Goal: Find specific page/section: Locate a particular part of the current website

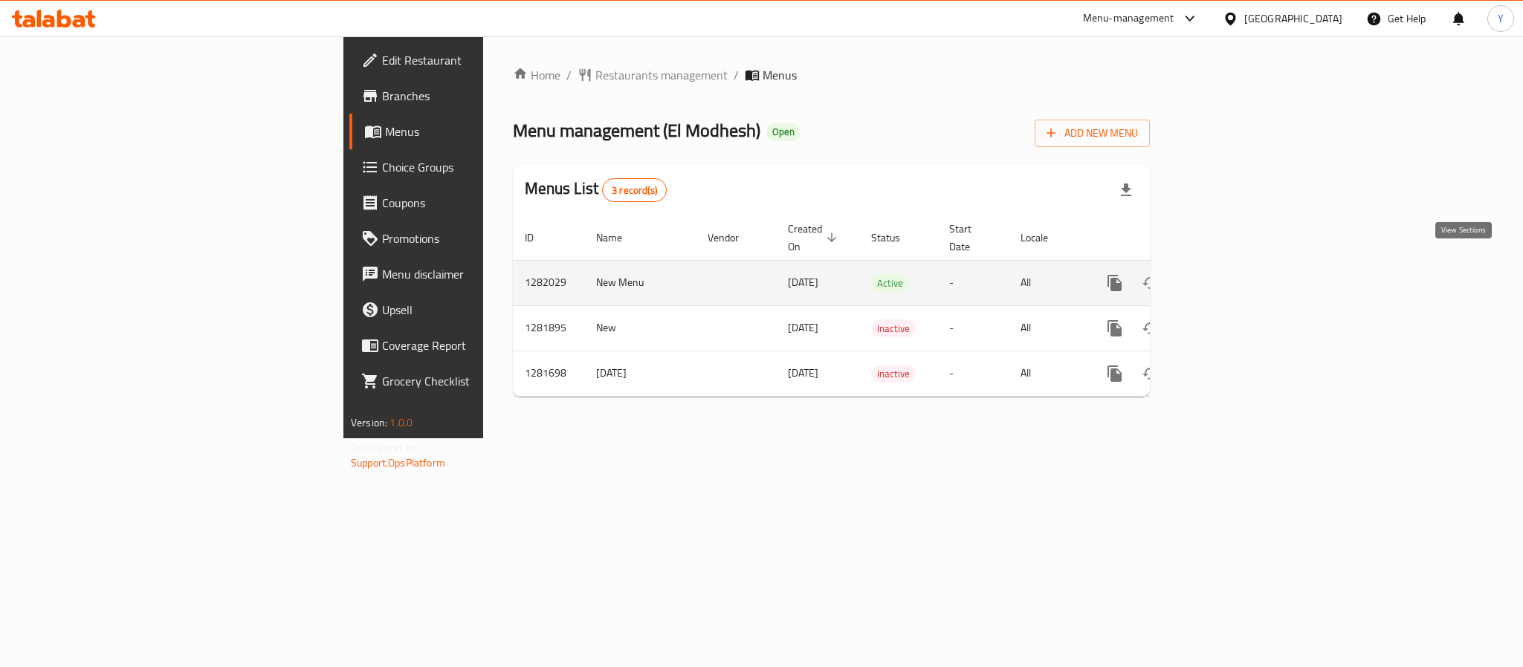
click at [1231, 274] on icon "enhanced table" at bounding box center [1222, 283] width 18 height 18
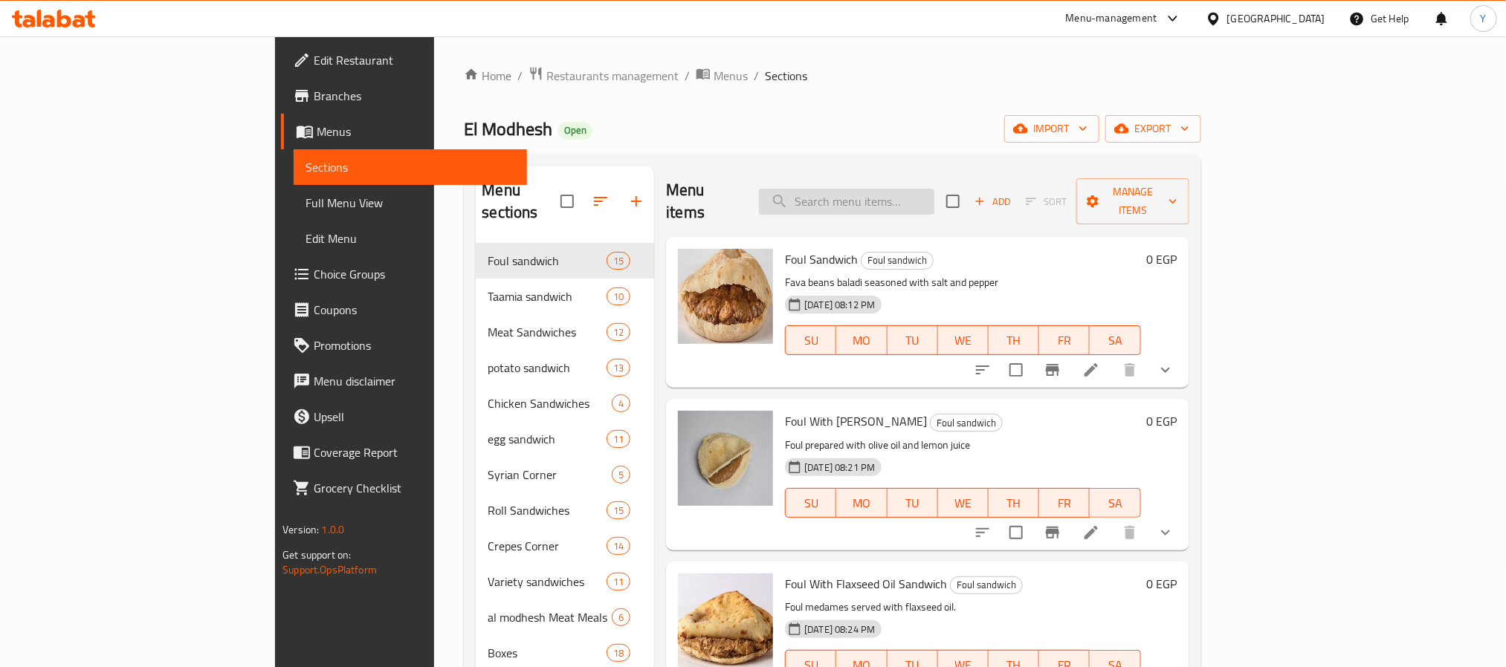
click at [934, 197] on input "search" at bounding box center [846, 202] width 175 height 26
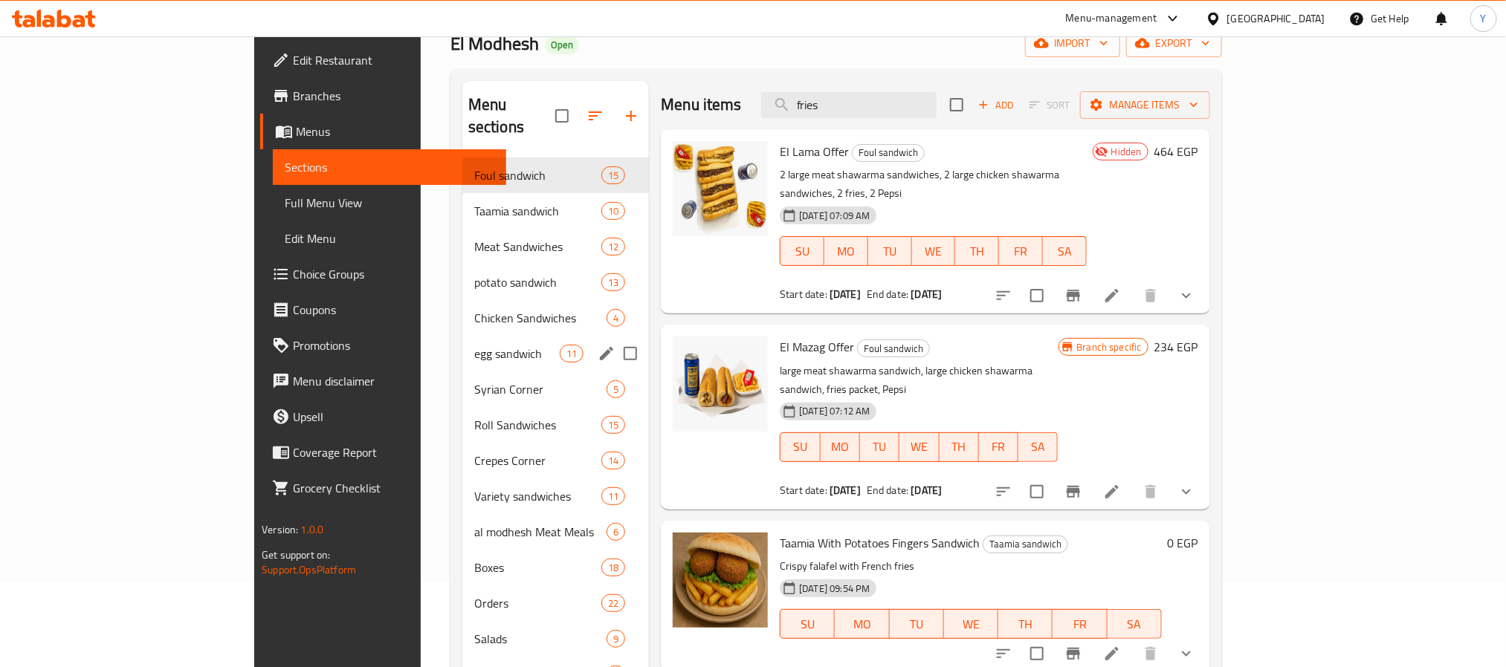
scroll to position [111, 0]
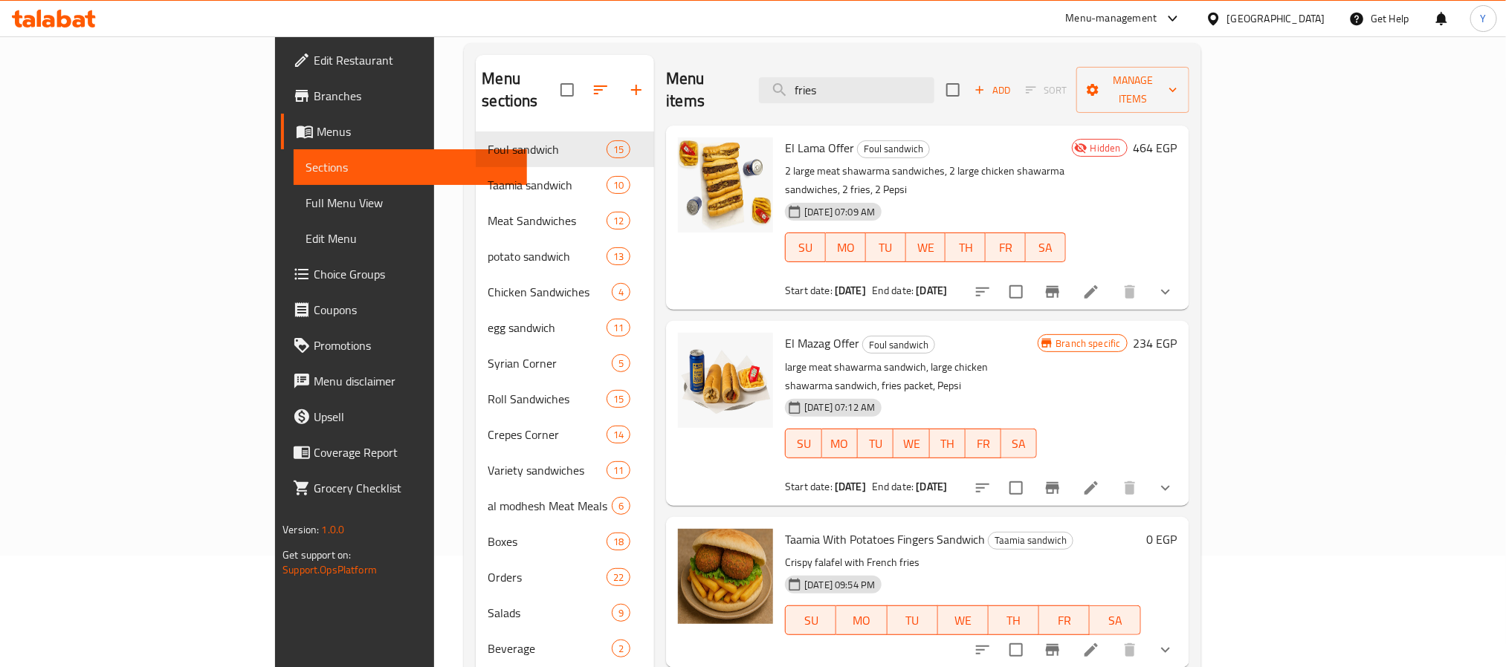
paste input "Packet Potato"
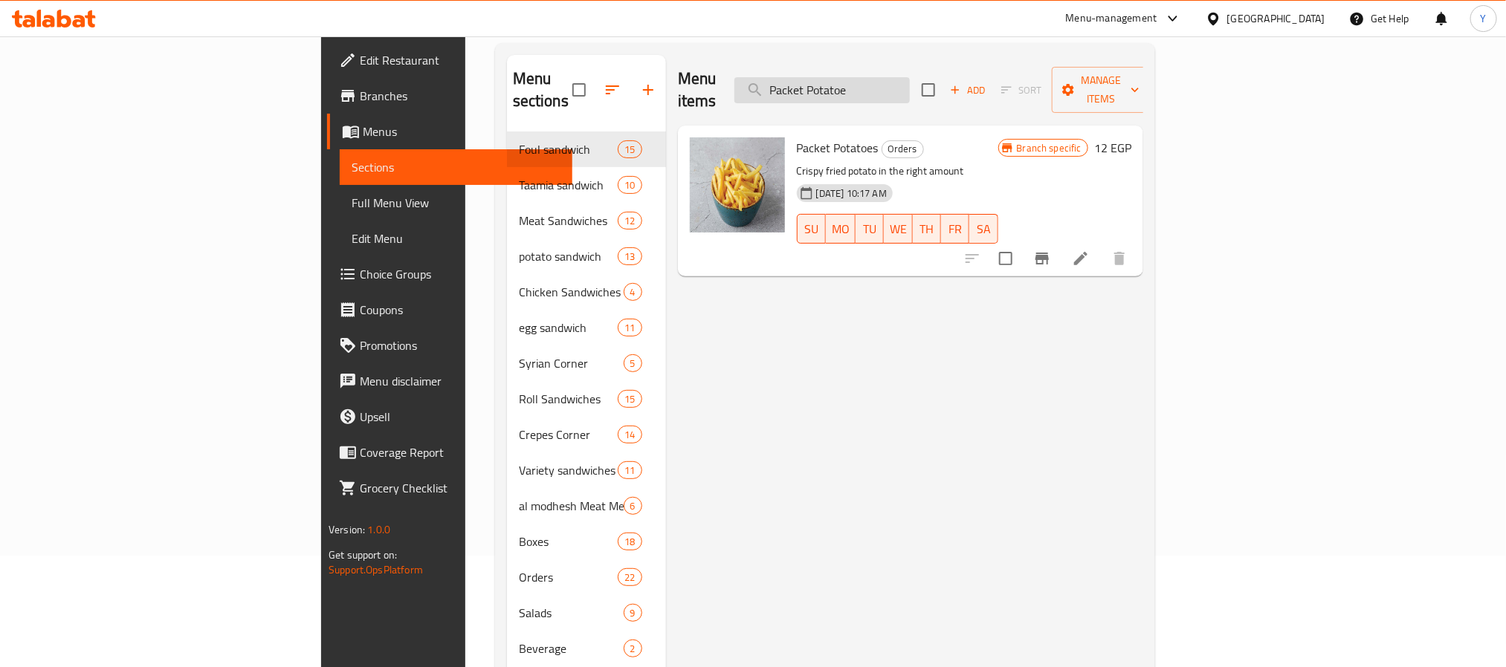
click at [910, 78] on input "Packet Potatoe" at bounding box center [821, 90] width 175 height 26
click at [890, 81] on input "Packet" at bounding box center [821, 90] width 175 height 26
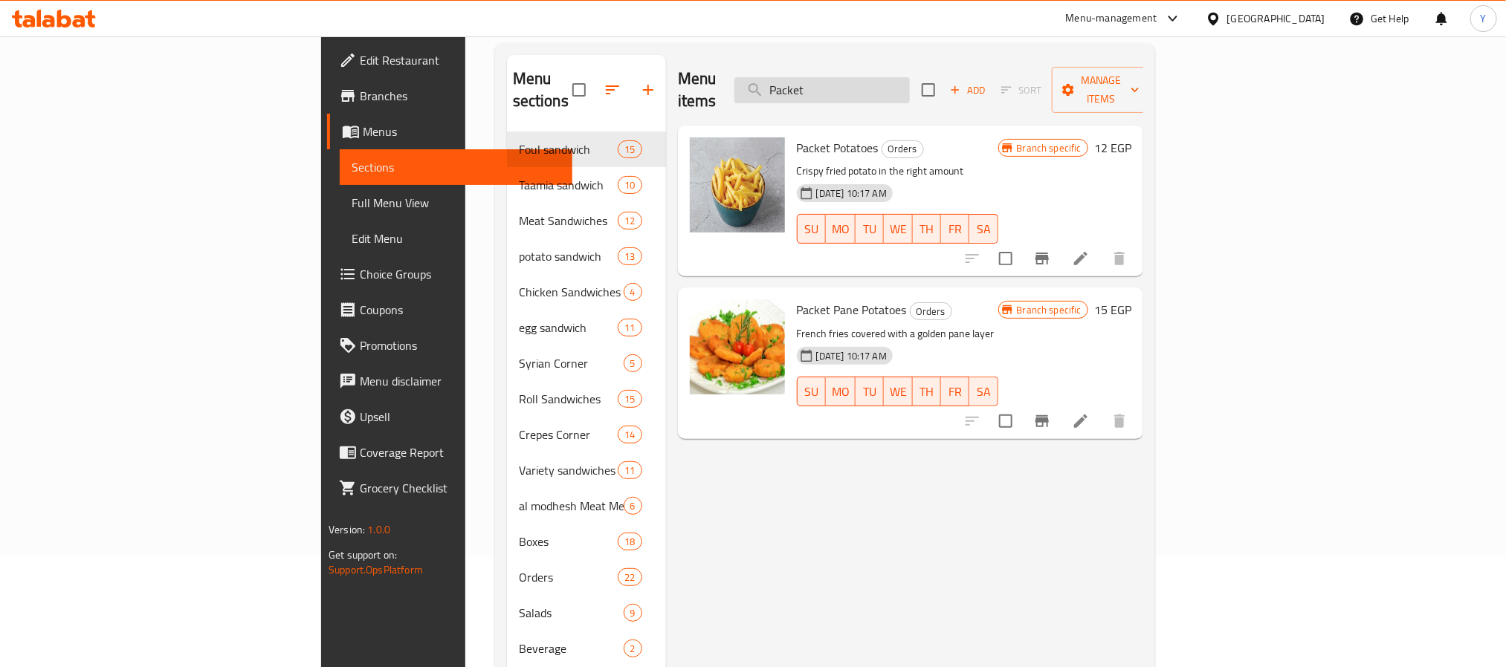
click at [910, 87] on input "Packet" at bounding box center [821, 90] width 175 height 26
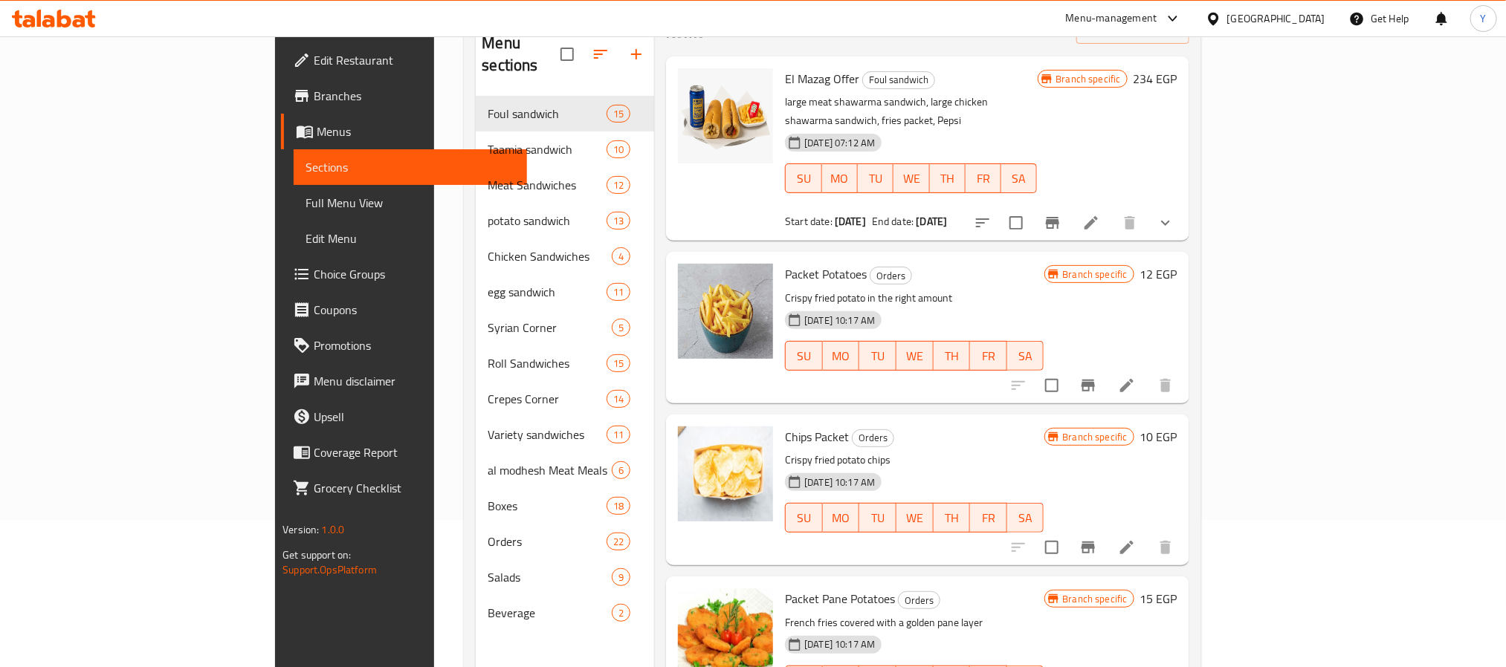
scroll to position [208, 0]
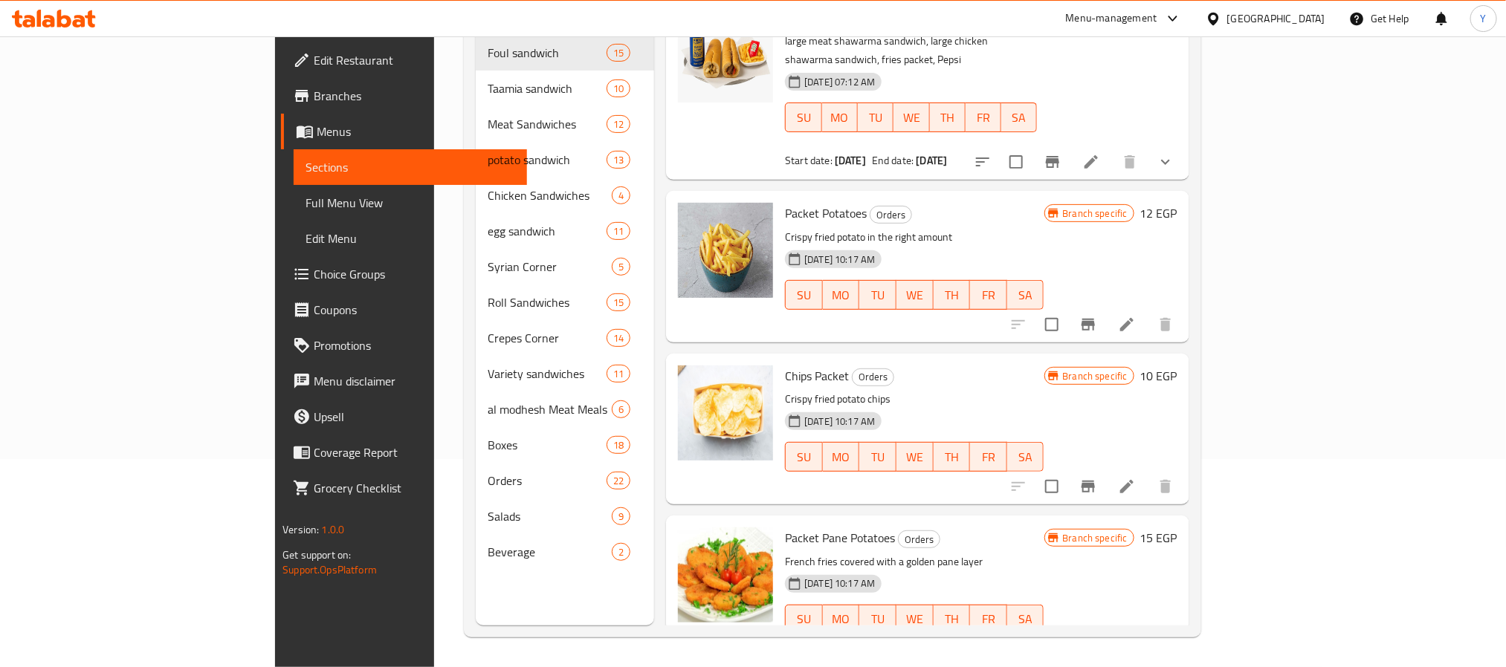
type input "Packet"
